Goal: Task Accomplishment & Management: Manage account settings

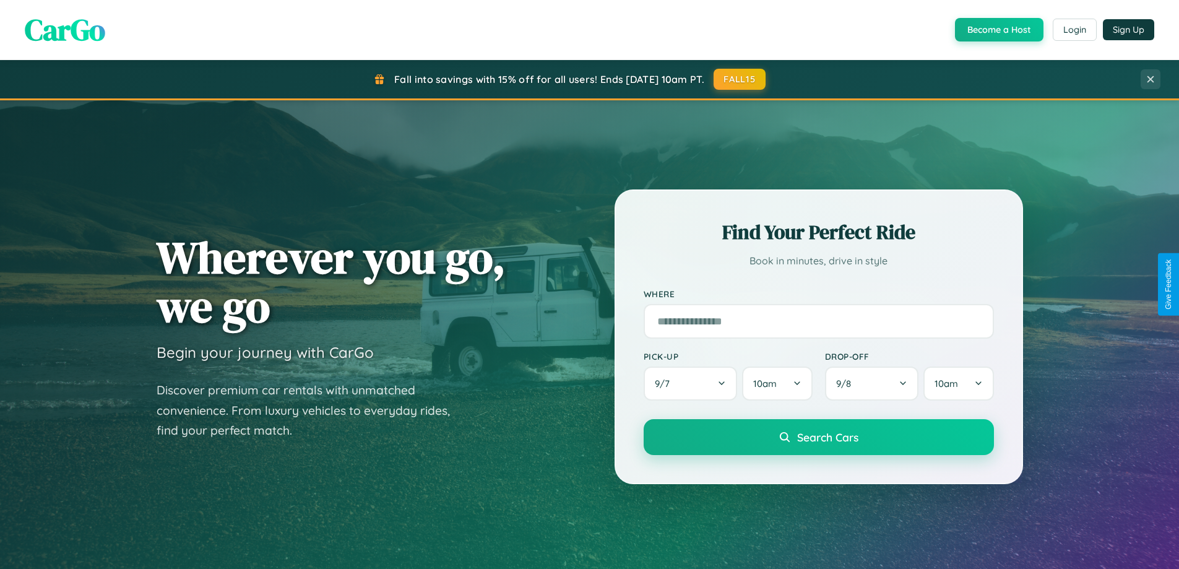
scroll to position [851, 0]
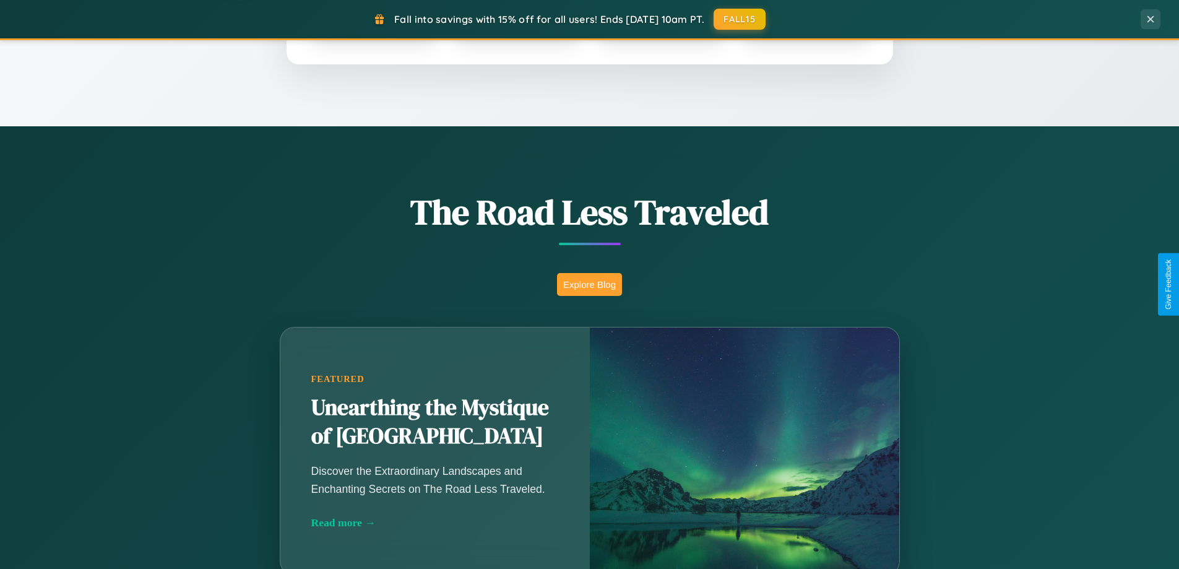
click at [589, 284] on button "Explore Blog" at bounding box center [589, 284] width 65 height 23
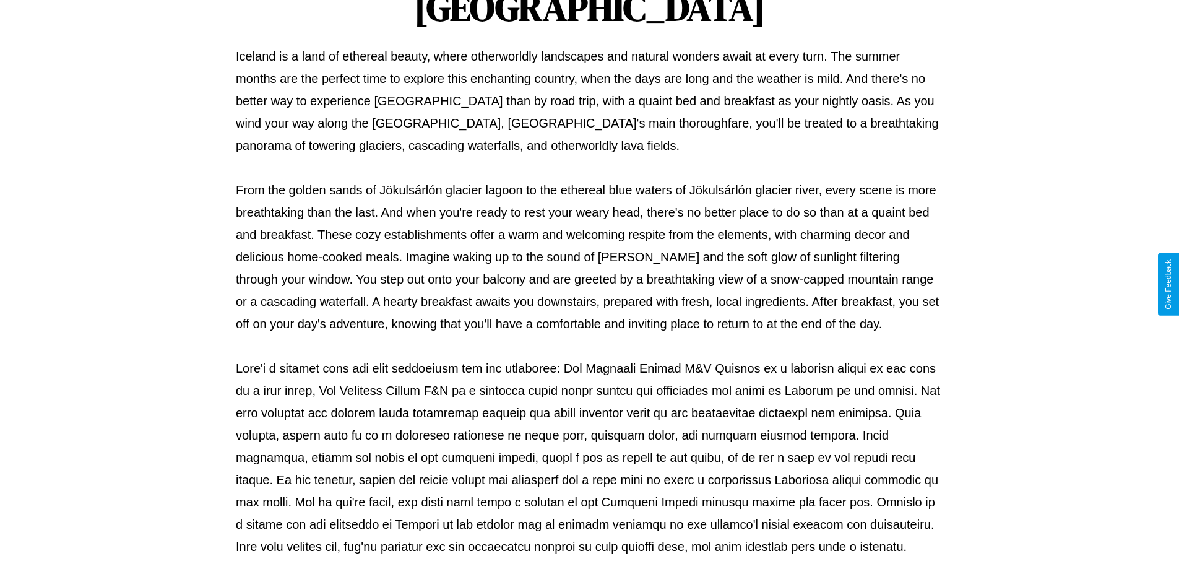
scroll to position [400, 0]
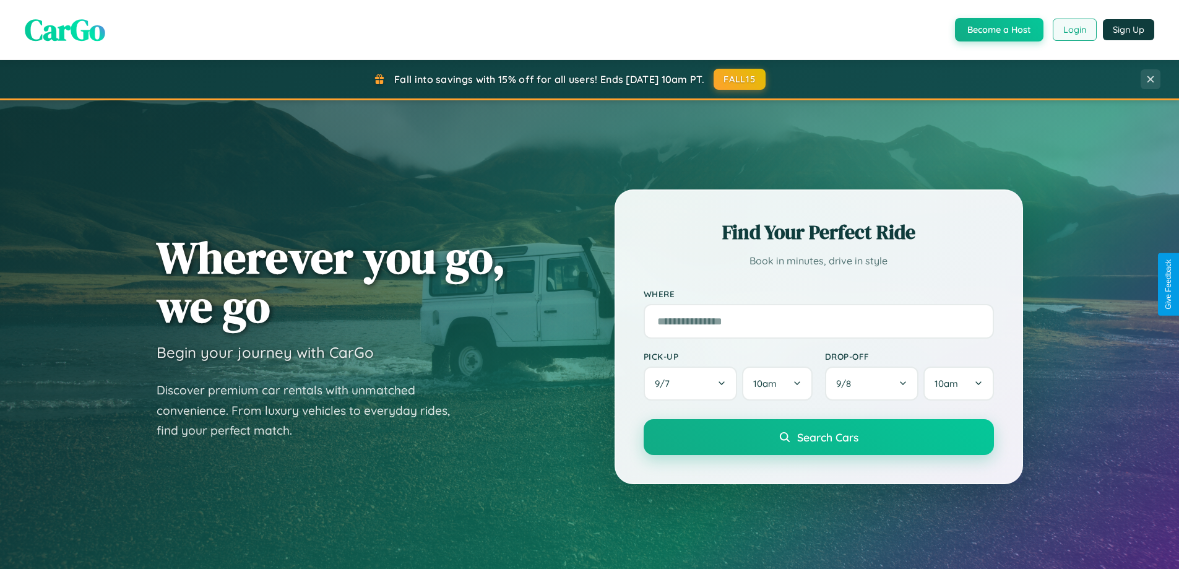
click at [1074, 30] on button "Login" at bounding box center [1075, 30] width 44 height 22
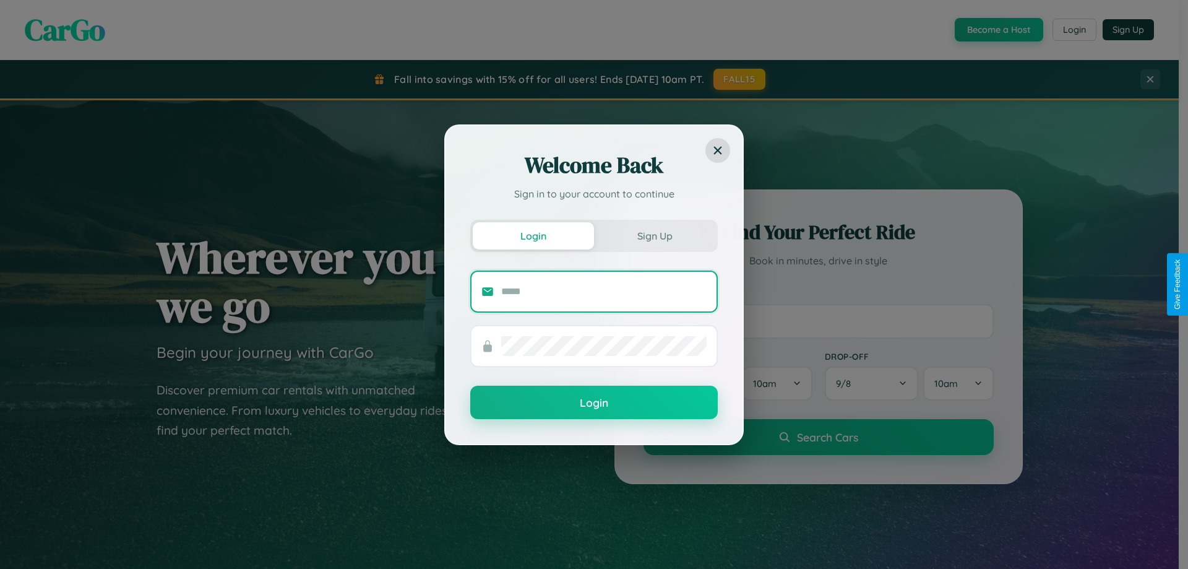
click at [604, 291] on input "text" at bounding box center [603, 292] width 205 height 20
type input "**********"
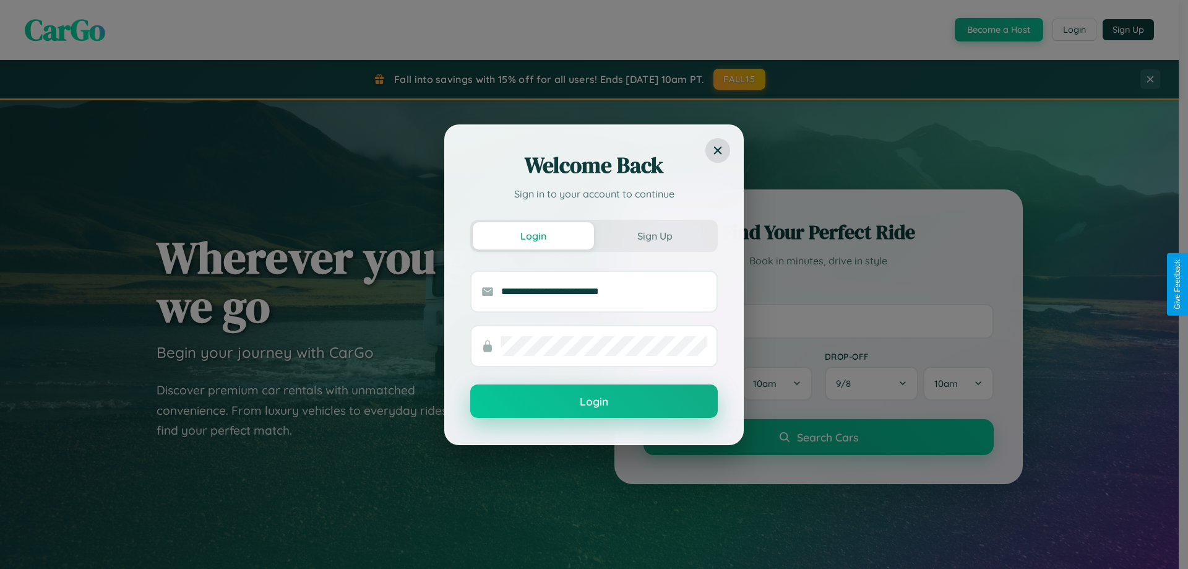
click at [594, 402] on button "Login" at bounding box center [594, 400] width 248 height 33
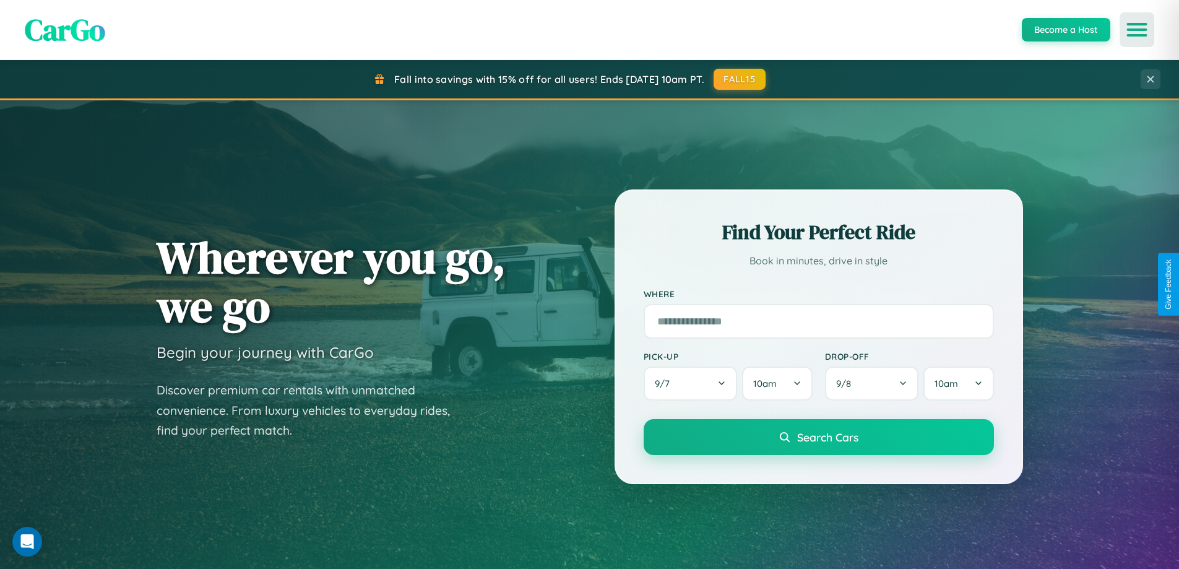
click at [1137, 30] on icon "Open menu" at bounding box center [1137, 29] width 18 height 11
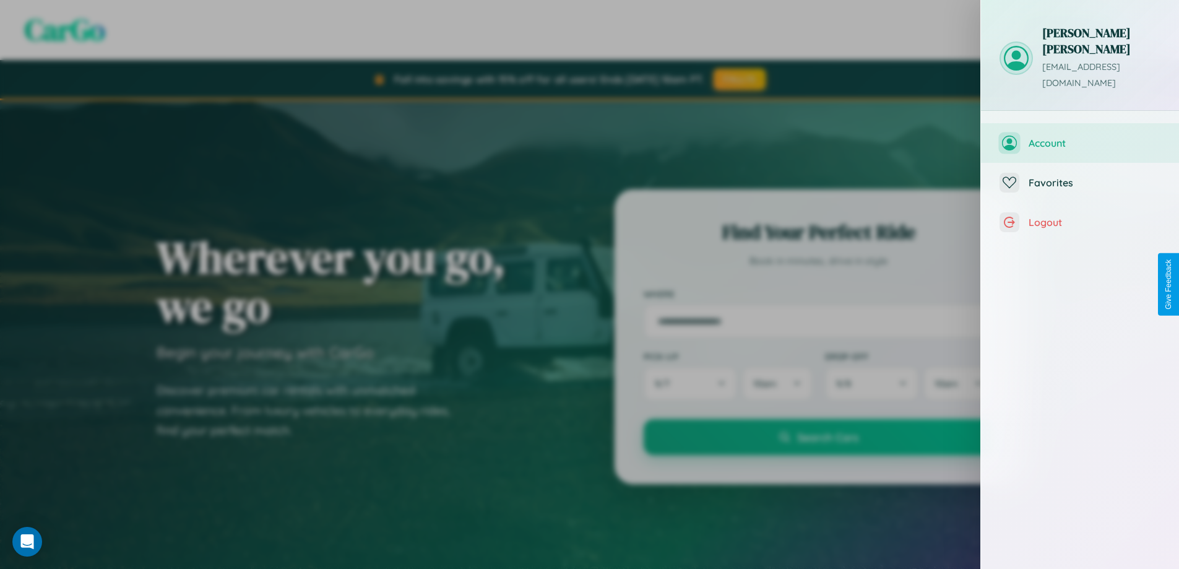
click at [1080, 137] on span "Account" at bounding box center [1094, 143] width 132 height 12
